Goal: Transaction & Acquisition: Purchase product/service

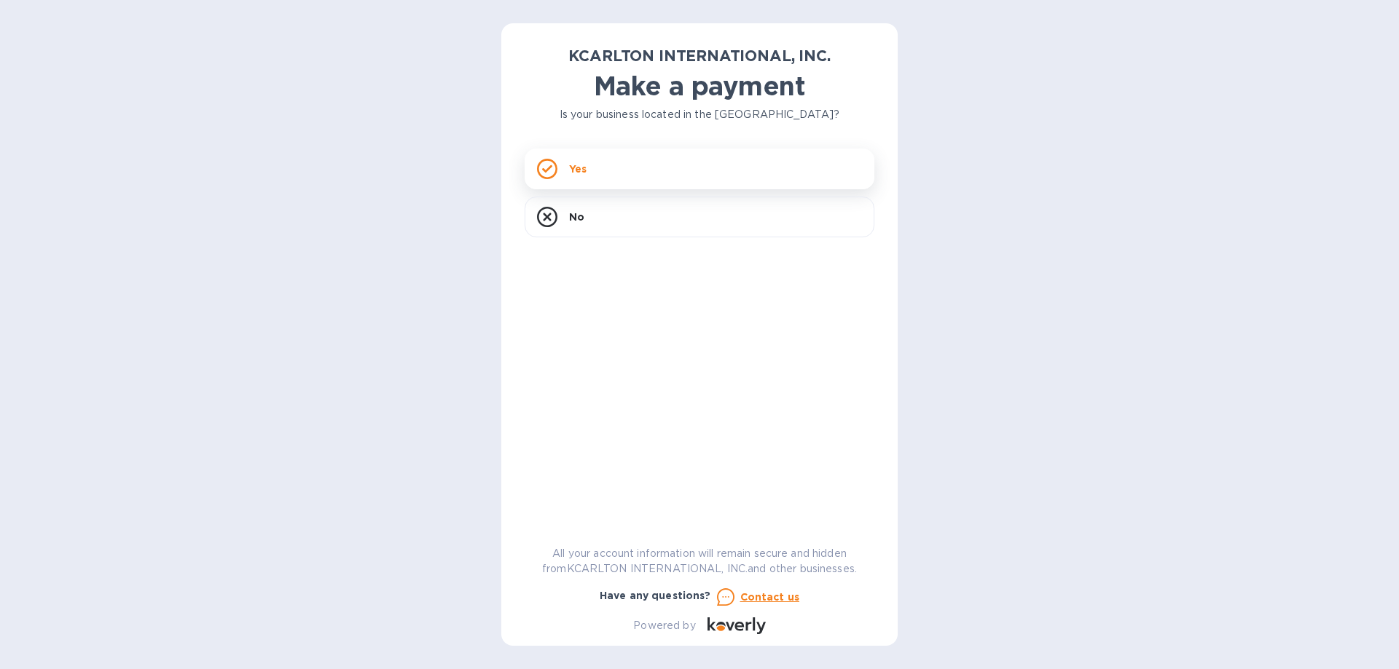
click at [575, 176] on p "Yes" at bounding box center [577, 169] width 17 height 15
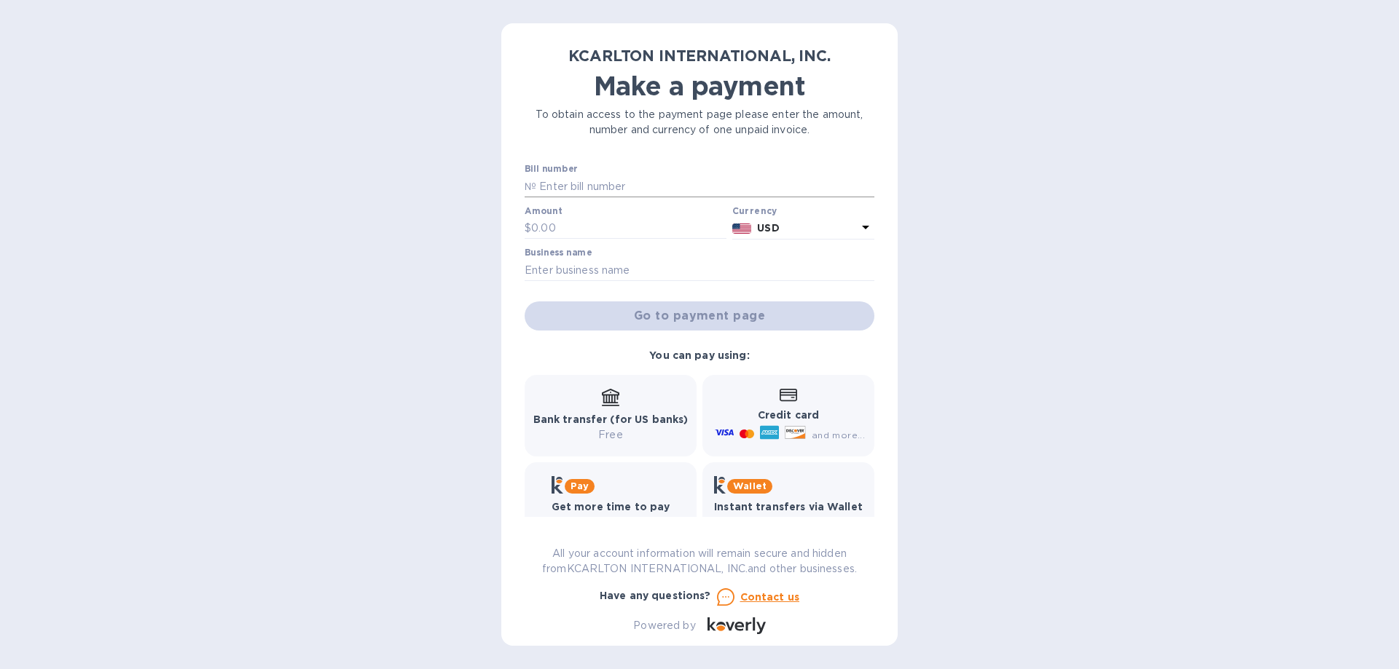
click at [608, 186] on input "text" at bounding box center [705, 187] width 338 height 22
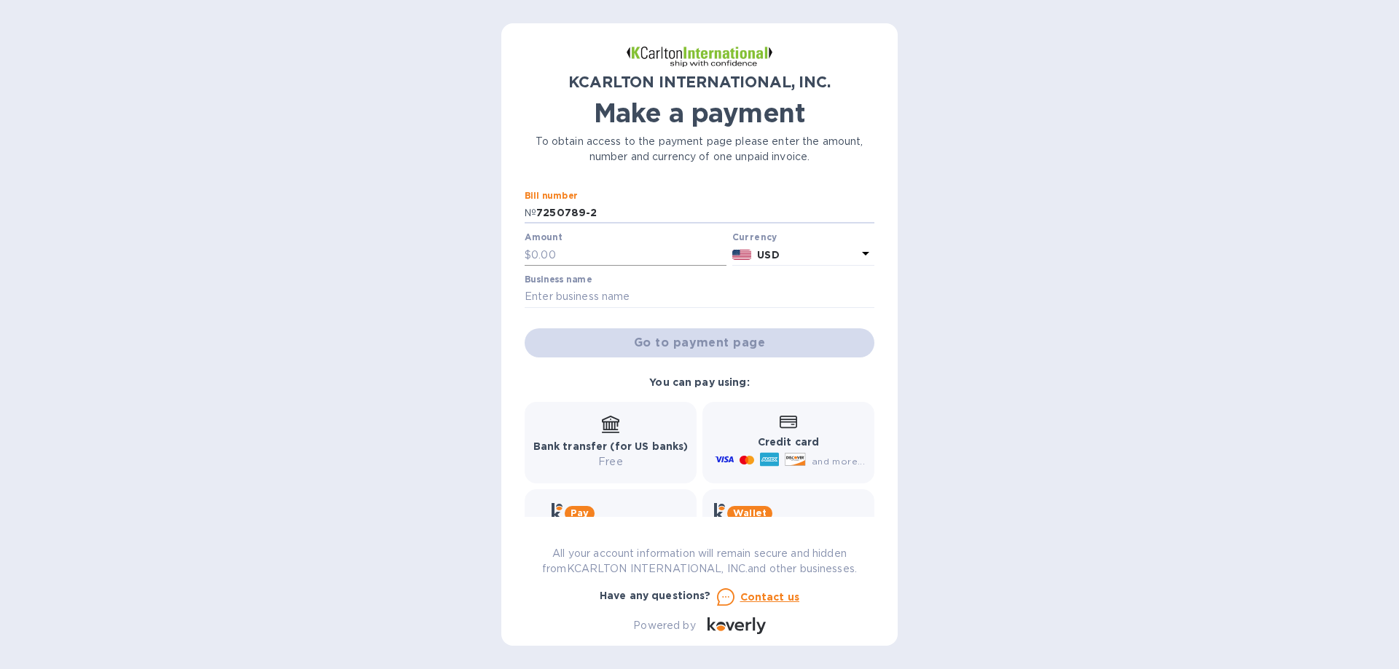
type input "7250789-2"
click at [580, 249] on input "text" at bounding box center [628, 255] width 195 height 22
type input "638.19"
click at [567, 290] on input "text" at bounding box center [699, 297] width 350 height 22
type input "[GEOGRAPHIC_DATA]"
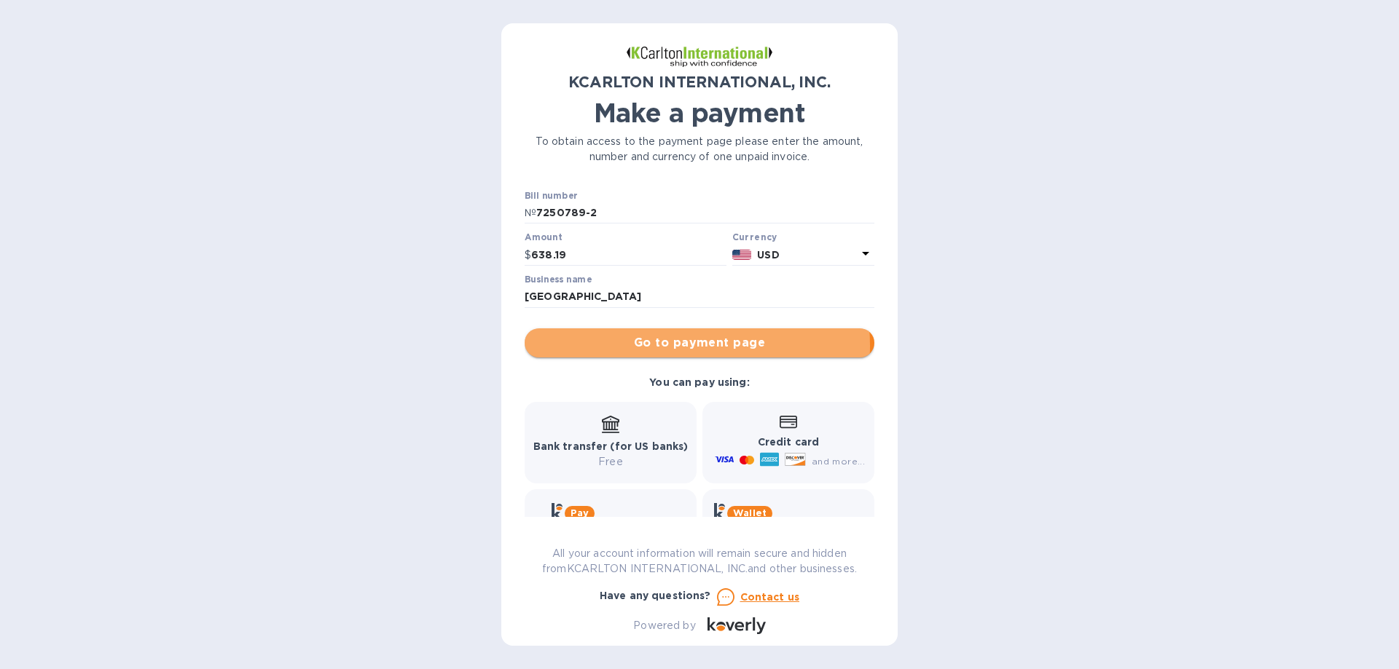
click at [675, 346] on span "Go to payment page" at bounding box center [699, 342] width 326 height 17
